Goal: Manage account settings: Manage account settings

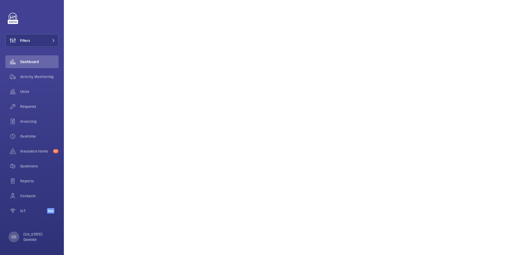
scroll to position [388, 0]
click at [11, 237] on div "GD" at bounding box center [14, 237] width 11 height 11
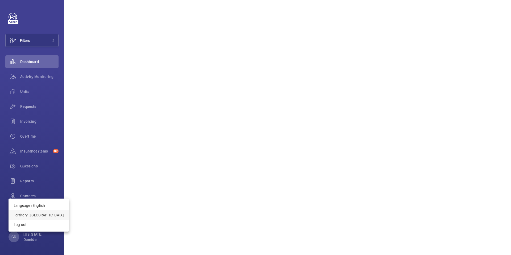
click at [36, 214] on p "Territory : [GEOGRAPHIC_DATA]" at bounding box center [39, 215] width 50 height 5
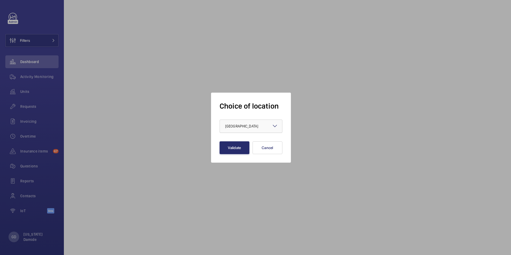
click at [280, 124] on div at bounding box center [251, 126] width 62 height 13
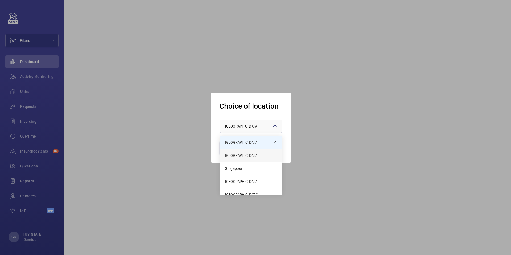
click at [251, 158] on div "[GEOGRAPHIC_DATA]" at bounding box center [251, 155] width 62 height 13
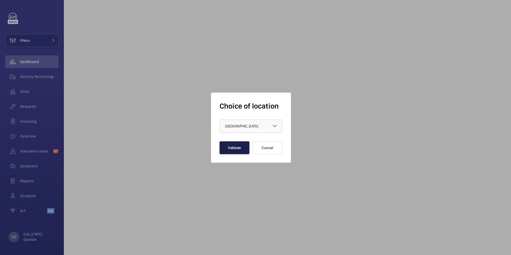
click at [239, 149] on button "Validate" at bounding box center [235, 147] width 30 height 13
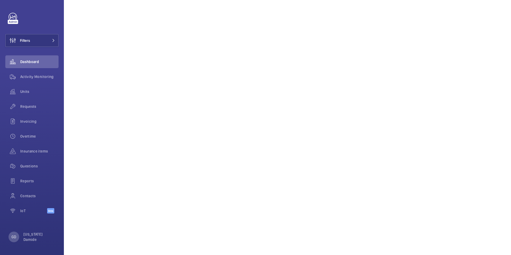
scroll to position [388, 0]
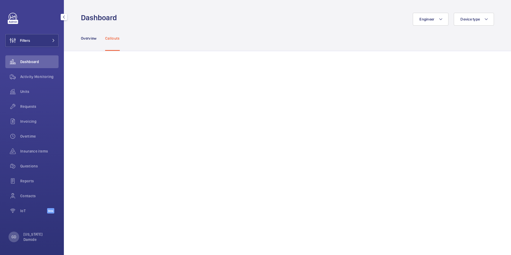
click at [13, 18] on link at bounding box center [13, 17] width 9 height 9
click at [37, 75] on span "Activity Monitoring" at bounding box center [39, 76] width 38 height 5
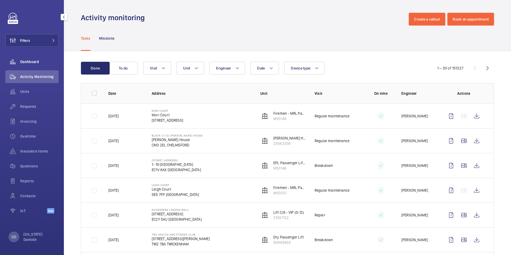
click at [38, 60] on span "Dashboard" at bounding box center [39, 61] width 38 height 5
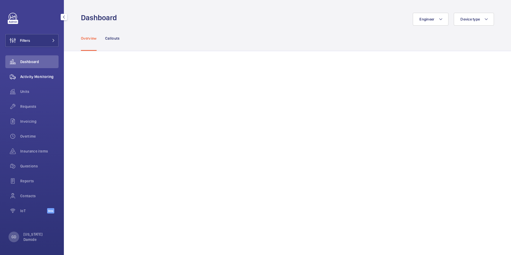
click at [48, 75] on span "Activity Monitoring" at bounding box center [39, 76] width 38 height 5
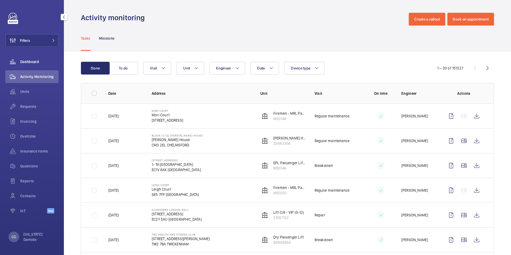
click at [28, 63] on span "Dashboard" at bounding box center [39, 61] width 38 height 5
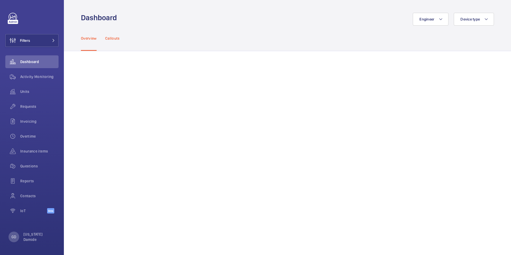
click at [111, 41] on p "Callouts" at bounding box center [112, 38] width 15 height 5
click at [14, 238] on p "GD" at bounding box center [13, 236] width 5 height 5
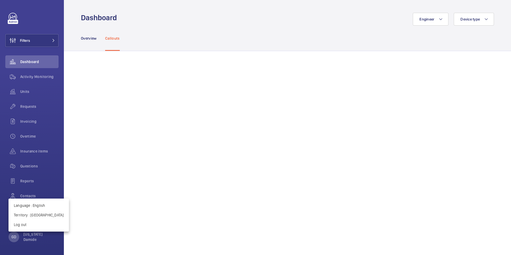
click at [14, 238] on div at bounding box center [255, 127] width 511 height 255
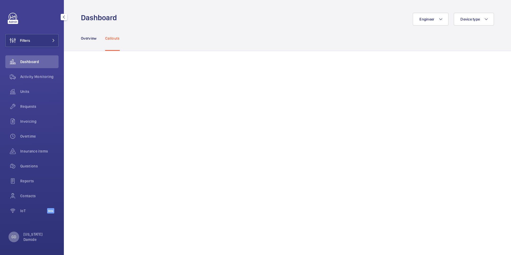
click at [14, 235] on p "GD" at bounding box center [13, 236] width 5 height 5
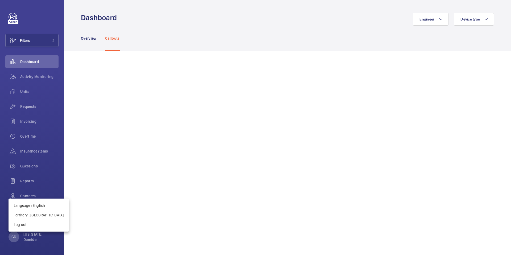
click at [231, 71] on div at bounding box center [255, 127] width 511 height 255
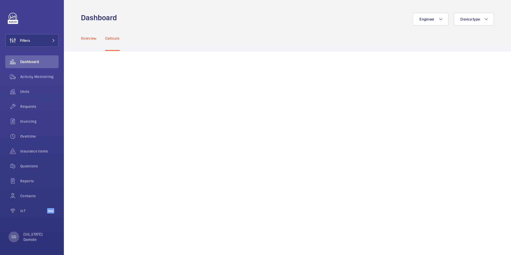
click at [94, 38] on p "Overview" at bounding box center [89, 38] width 16 height 5
click at [113, 39] on p "Callouts" at bounding box center [112, 38] width 15 height 5
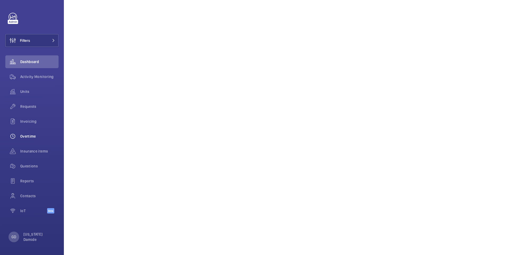
scroll to position [12, 0]
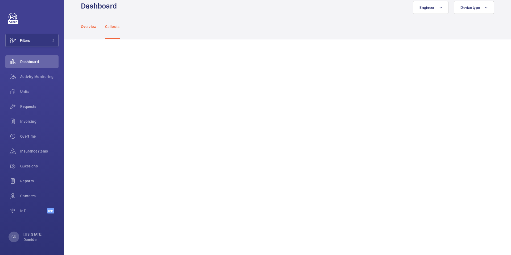
click at [94, 28] on p "Overview" at bounding box center [89, 26] width 16 height 5
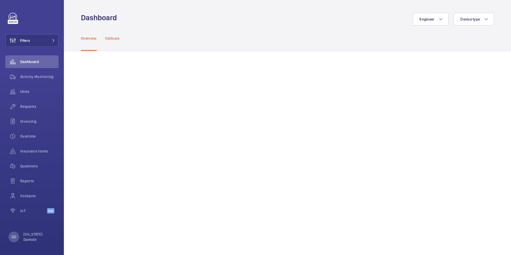
click at [113, 39] on p "Callouts" at bounding box center [112, 38] width 15 height 5
click at [89, 39] on p "Overview" at bounding box center [89, 38] width 16 height 5
click at [112, 42] on div "Callouts" at bounding box center [112, 38] width 15 height 25
click at [95, 36] on p "Overview" at bounding box center [89, 38] width 16 height 5
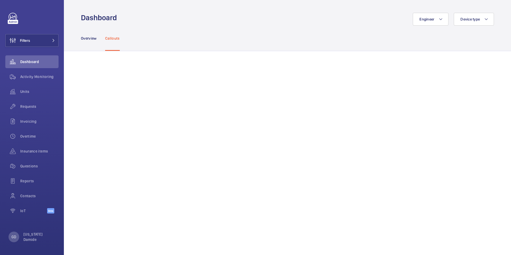
scroll to position [415, 0]
